Goal: Task Accomplishment & Management: Manage account settings

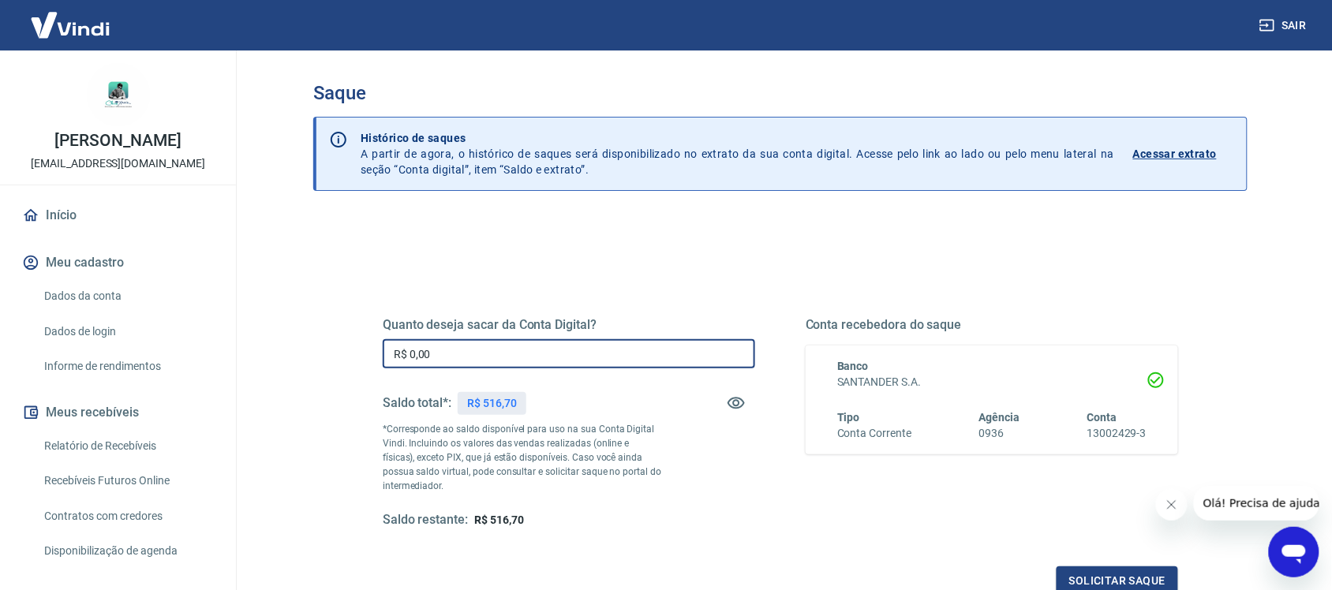
click at [537, 356] on input "R$ 0,00" at bounding box center [569, 353] width 372 height 29
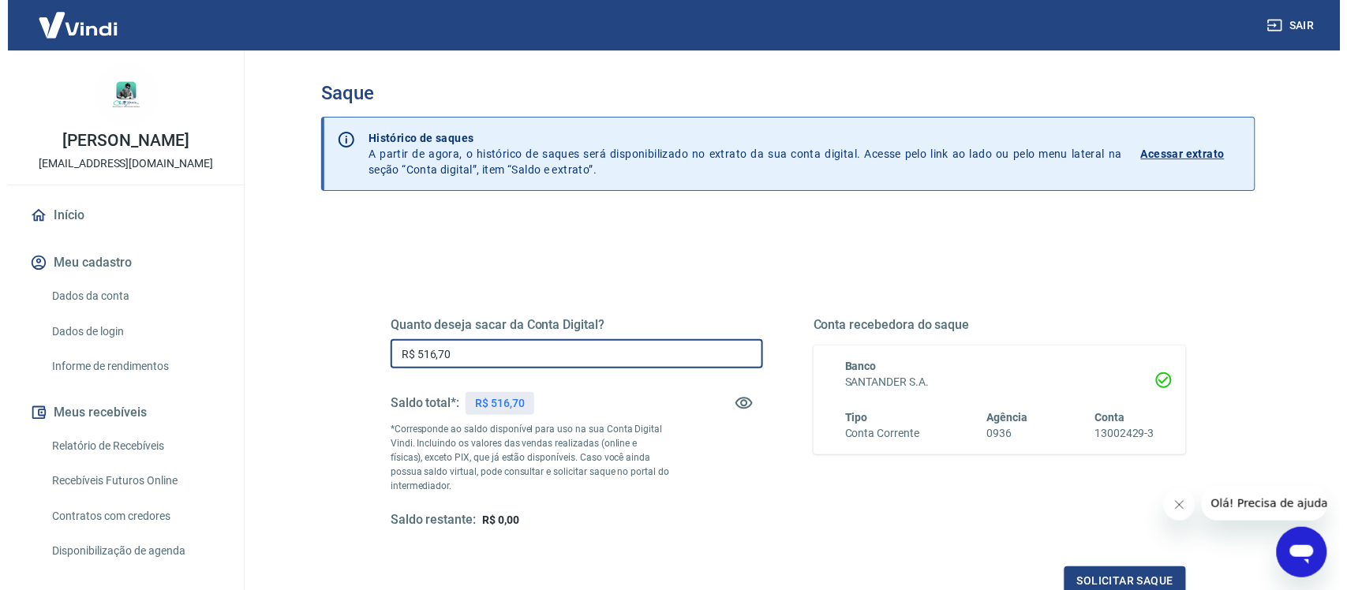
scroll to position [99, 0]
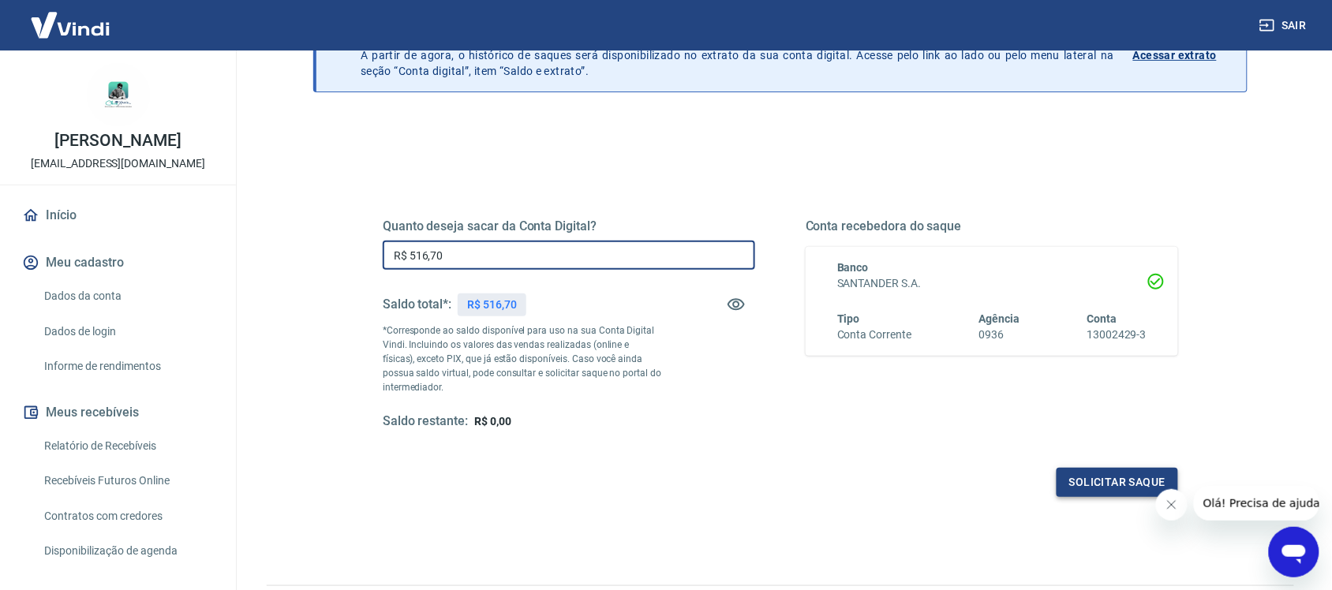
type input "R$ 516,70"
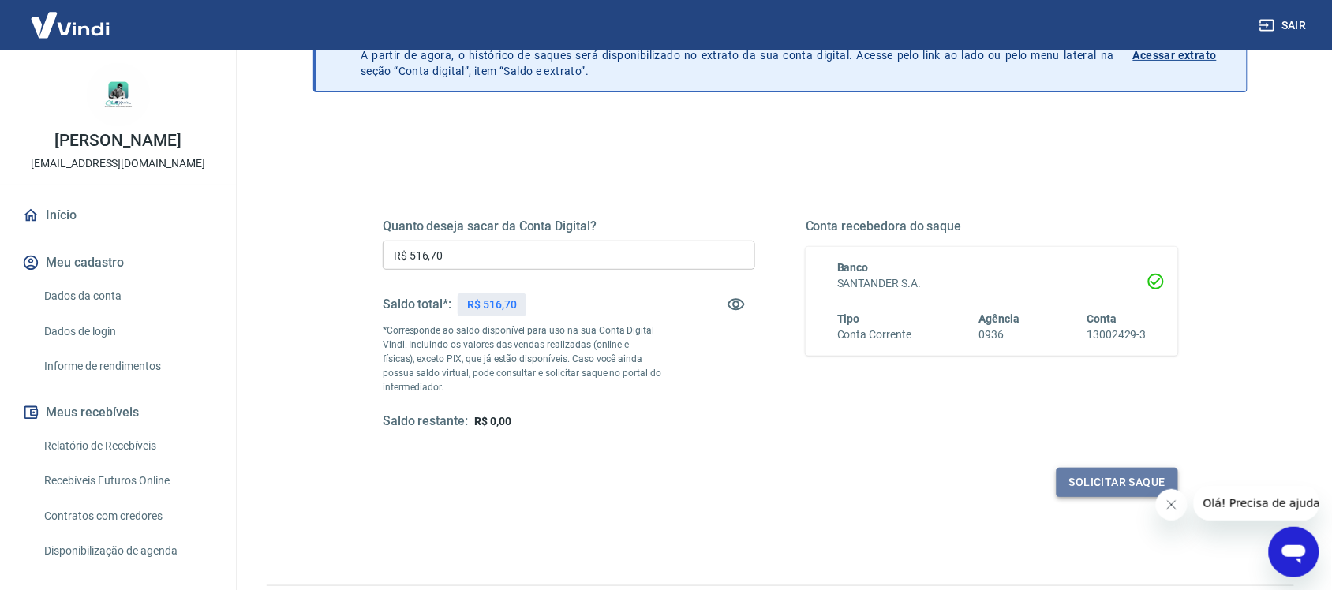
click at [1121, 490] on button "Solicitar saque" at bounding box center [1116, 482] width 121 height 29
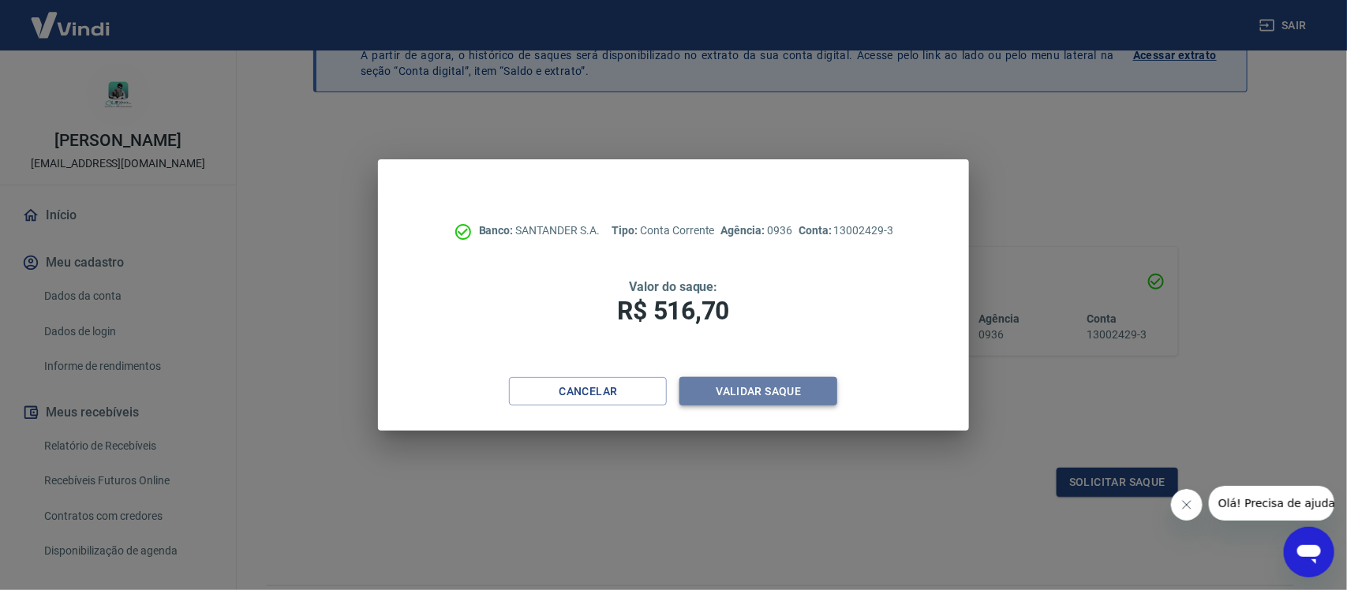
click at [798, 398] on button "Validar saque" at bounding box center [758, 391] width 158 height 29
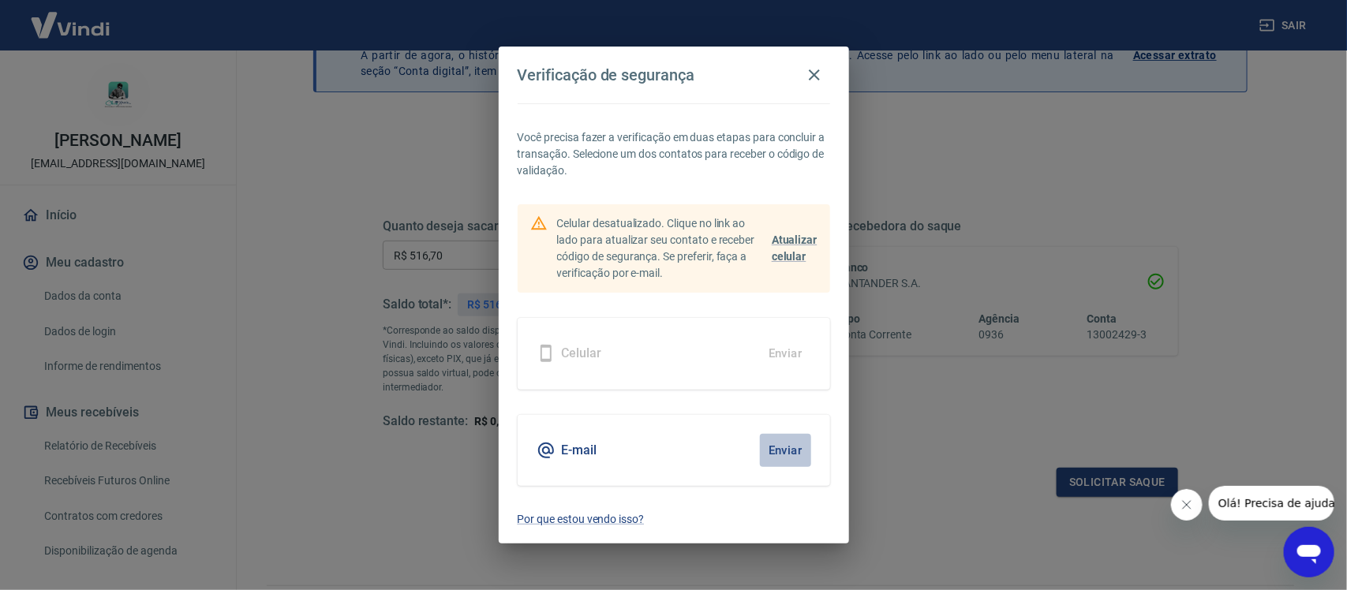
click at [794, 447] on button "Enviar" at bounding box center [785, 450] width 51 height 33
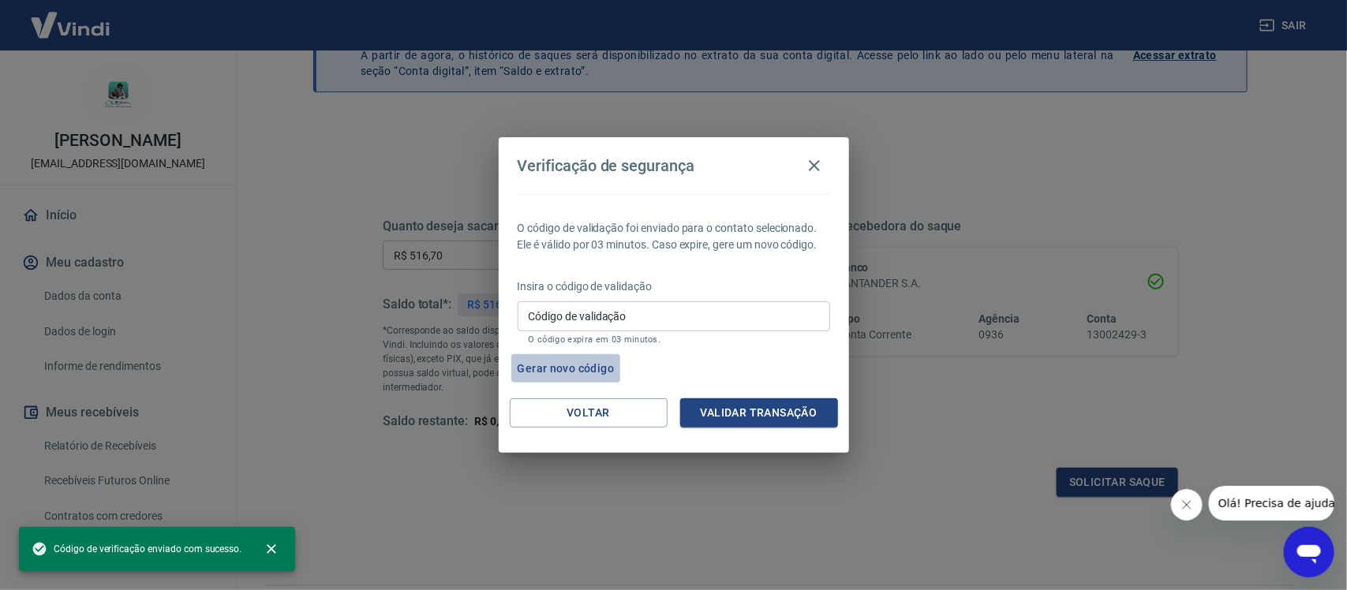
click at [555, 371] on button "Gerar novo código" at bounding box center [566, 368] width 110 height 29
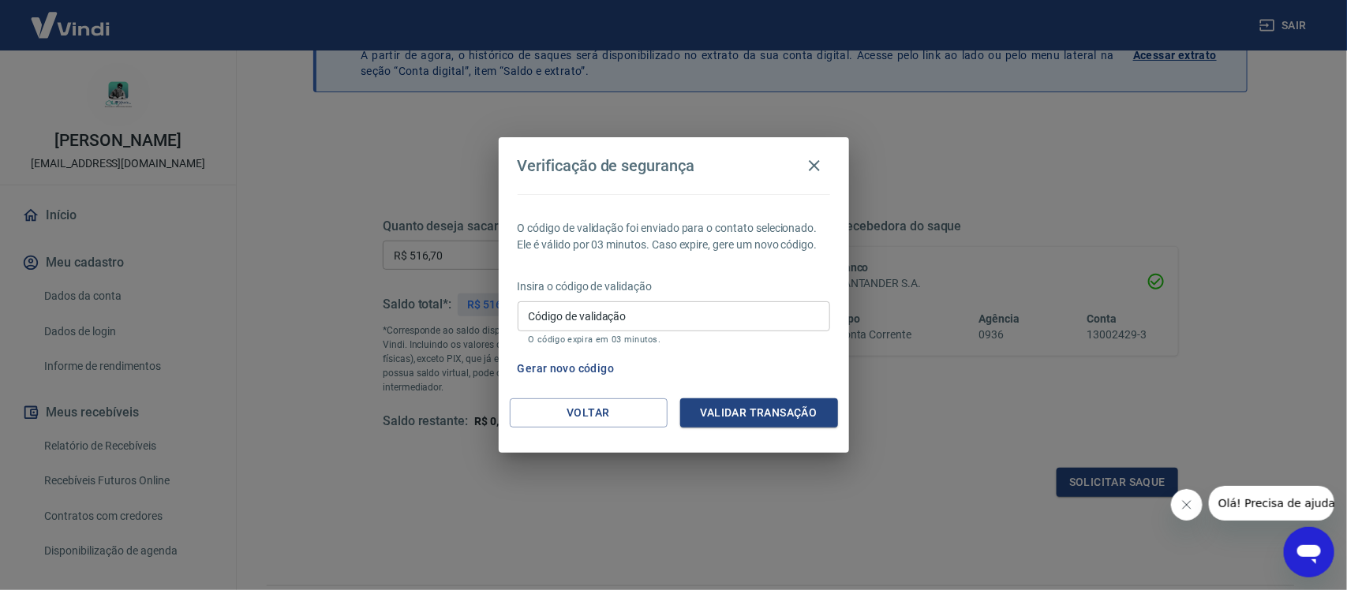
click at [566, 323] on input "Código de validação" at bounding box center [674, 315] width 312 height 29
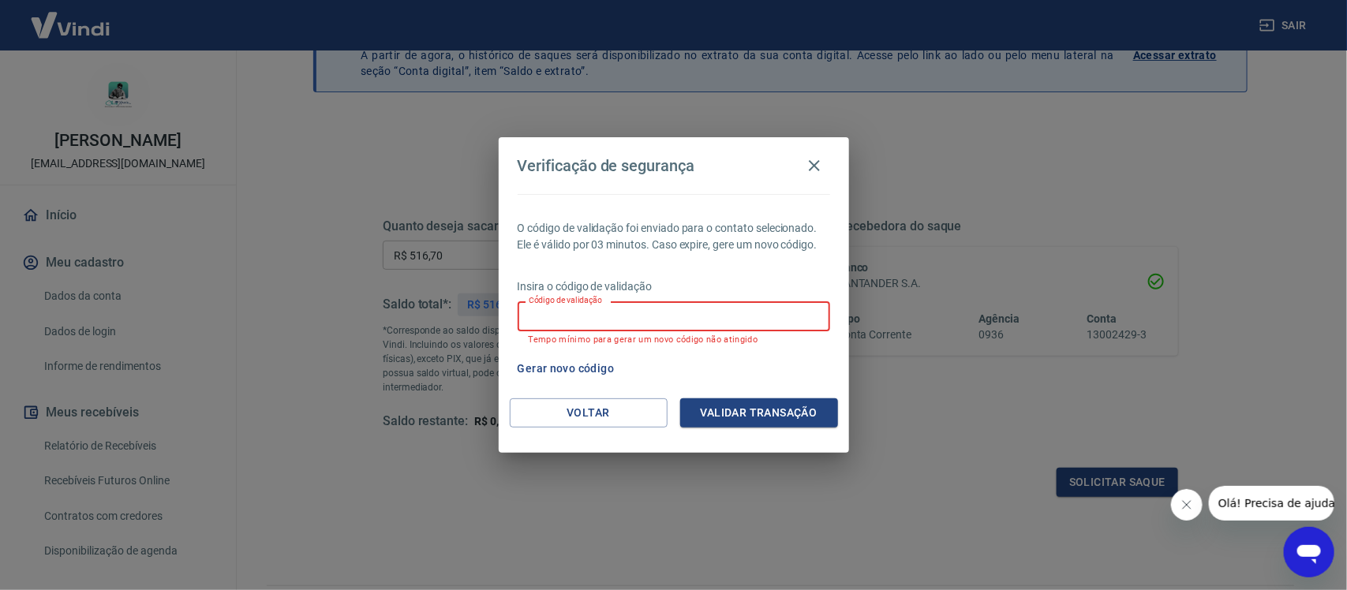
paste input "367788"
type input "367788"
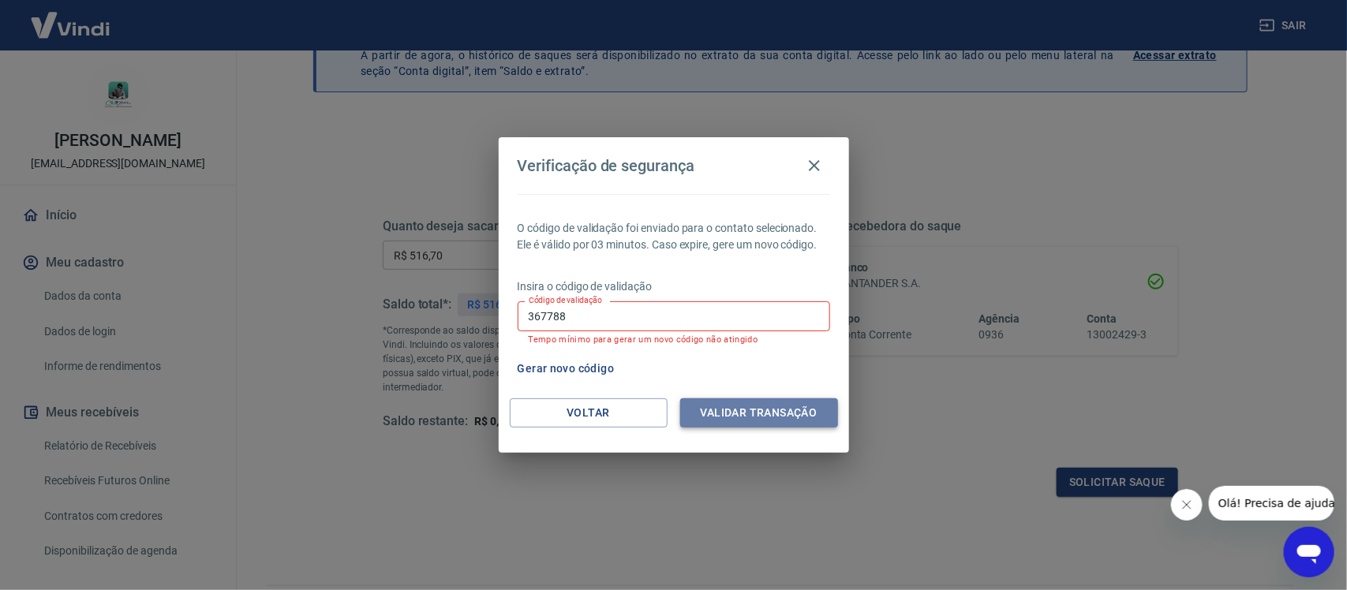
click at [730, 408] on button "Validar transação" at bounding box center [759, 412] width 158 height 29
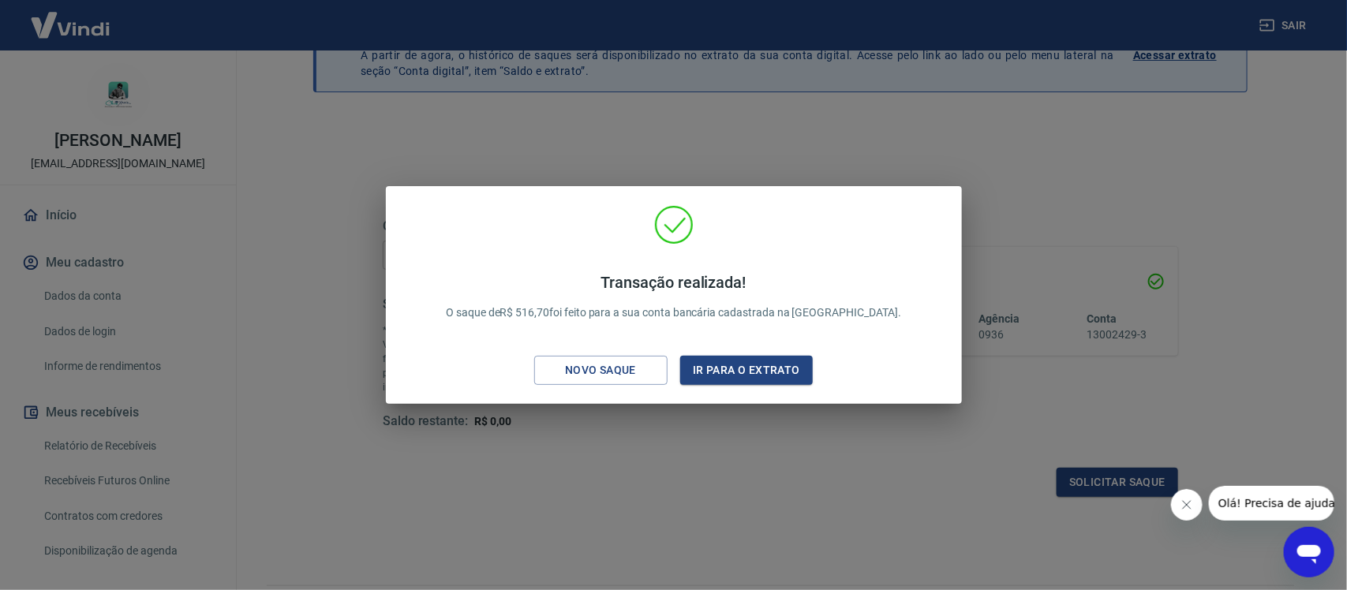
click at [845, 126] on div "Transação realizada! O saque de R$ 516,70 foi feito para a sua conta bancária c…" at bounding box center [673, 295] width 1347 height 590
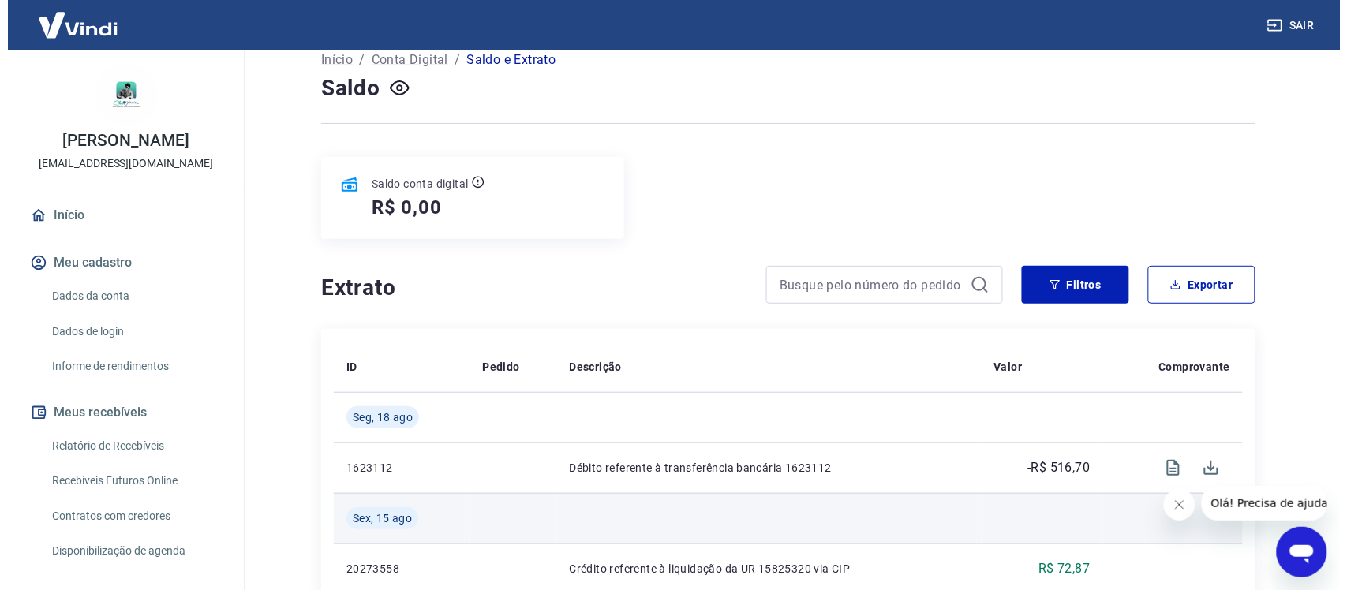
scroll to position [99, 0]
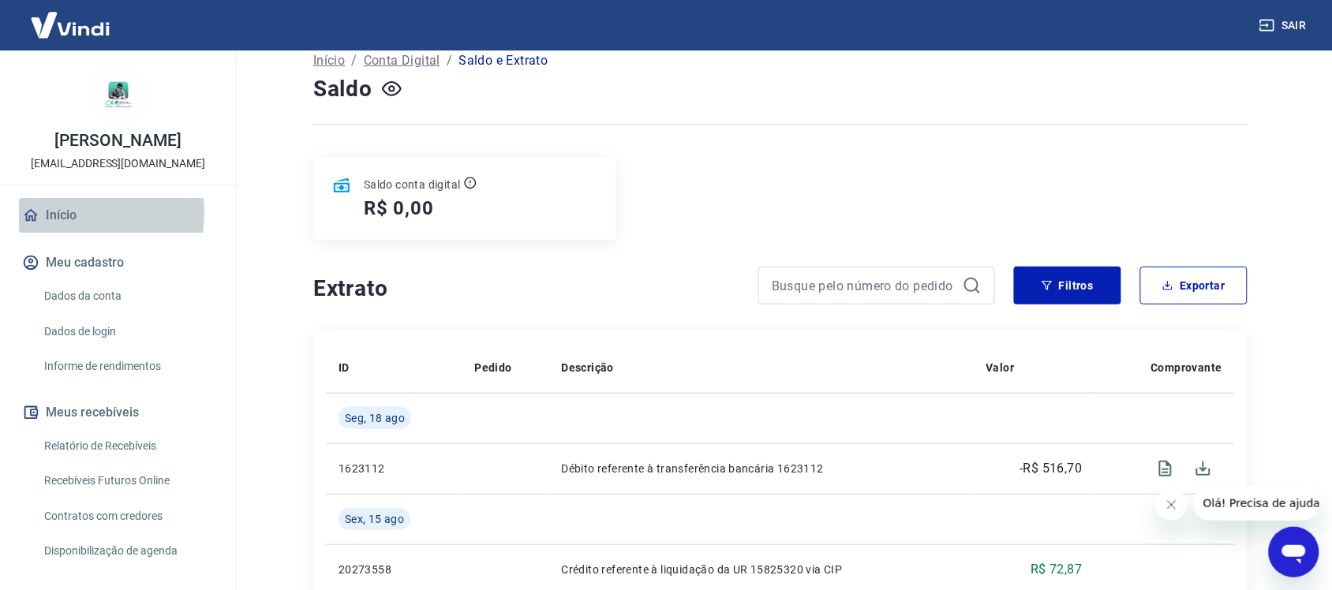
click at [69, 213] on link "Início" at bounding box center [118, 215] width 198 height 35
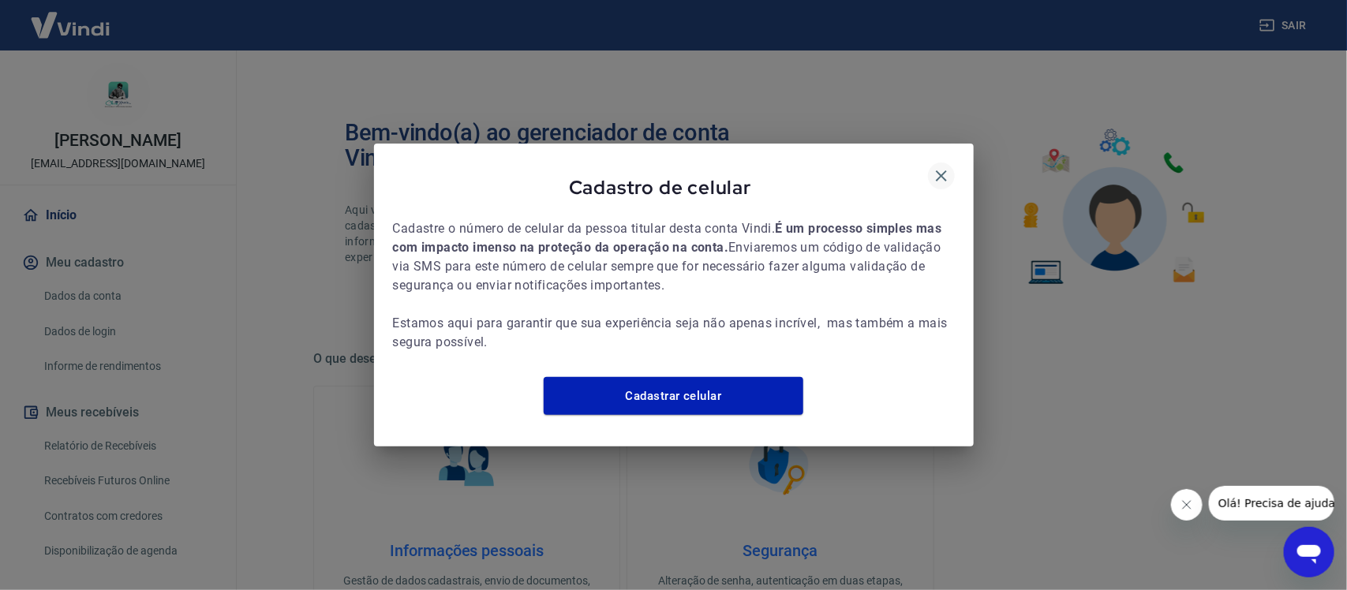
click at [936, 166] on icon "button" at bounding box center [941, 175] width 19 height 19
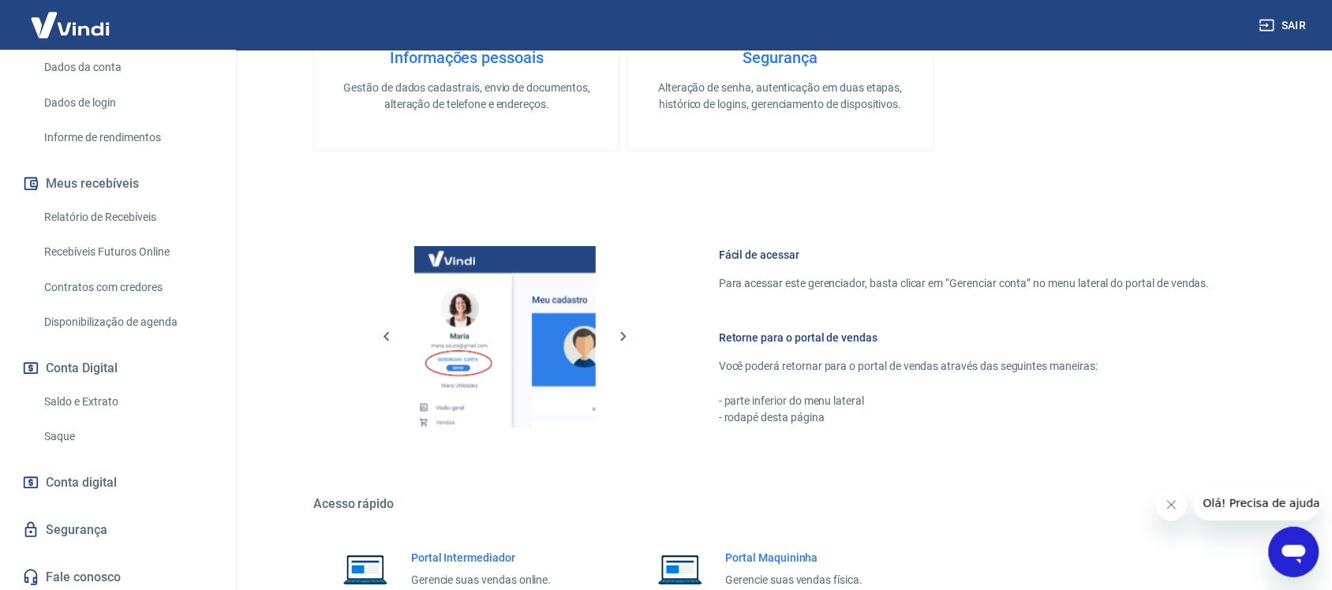
scroll to position [231, 0]
click at [75, 430] on link "Saque" at bounding box center [127, 434] width 179 height 32
